Goal: Transaction & Acquisition: Purchase product/service

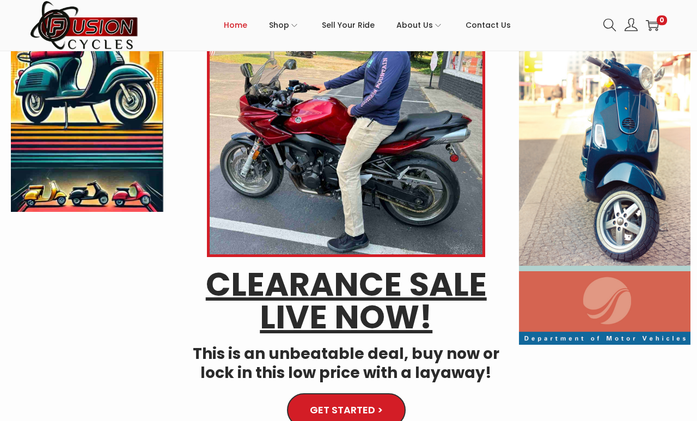
scroll to position [134, 0]
click at [321, 409] on span "GET STARTED >" at bounding box center [346, 410] width 73 height 10
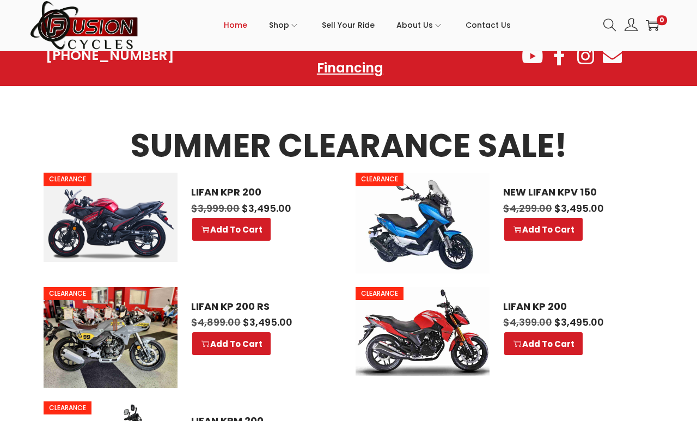
scroll to position [600, 0]
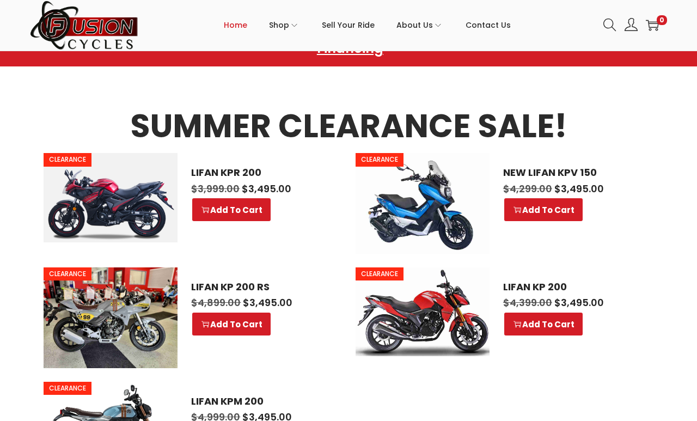
click at [82, 181] on img at bounding box center [111, 197] width 134 height 89
